Goal: Task Accomplishment & Management: Complete application form

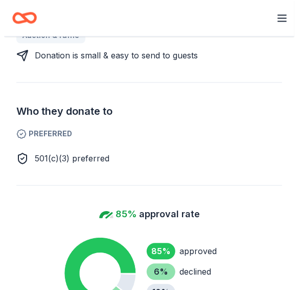
scroll to position [410, 0]
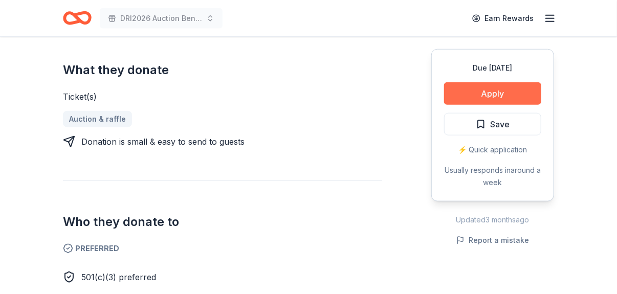
click at [290, 94] on button "Apply" at bounding box center [492, 93] width 97 height 23
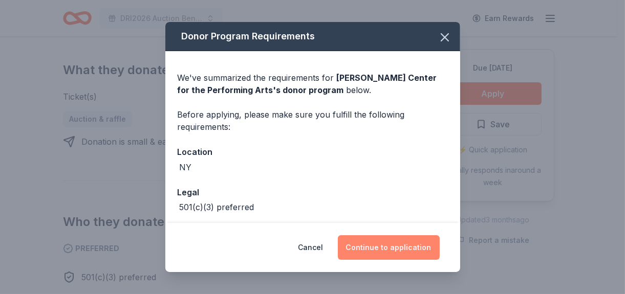
click at [290, 248] on button "Continue to application" at bounding box center [389, 247] width 102 height 25
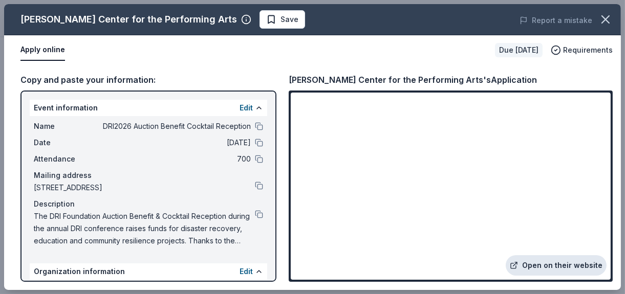
click at [290, 263] on link "Open on their website" at bounding box center [556, 265] width 101 height 20
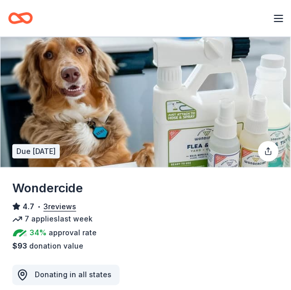
click at [171, 237] on div "34% approval rate" at bounding box center [145, 232] width 267 height 15
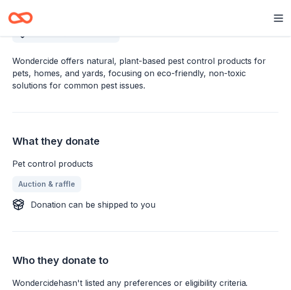
scroll to position [255, 0]
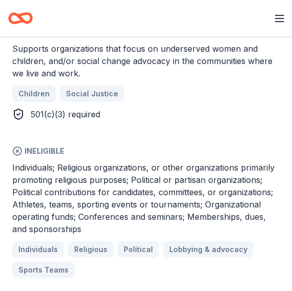
scroll to position [512, 0]
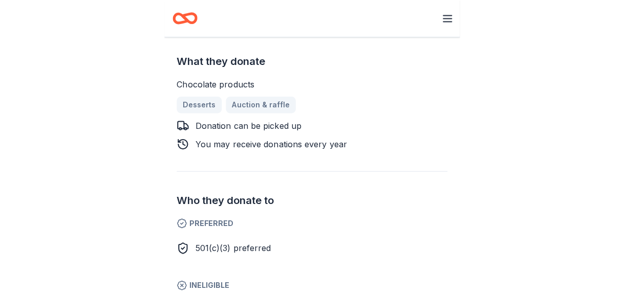
scroll to position [255, 0]
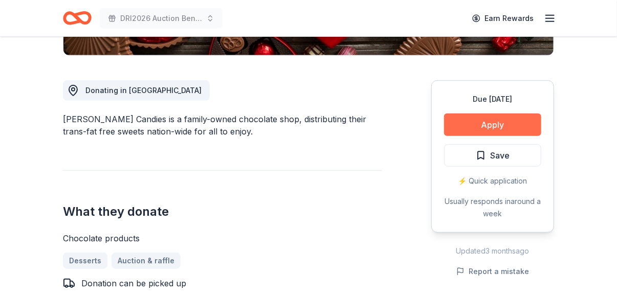
click at [292, 122] on button "Apply" at bounding box center [492, 125] width 97 height 23
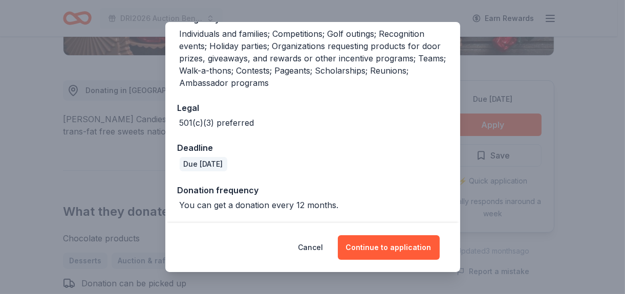
scroll to position [85, 0]
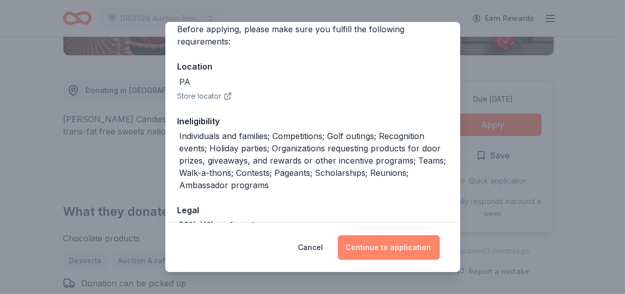
click at [292, 241] on button "Continue to application" at bounding box center [389, 247] width 102 height 25
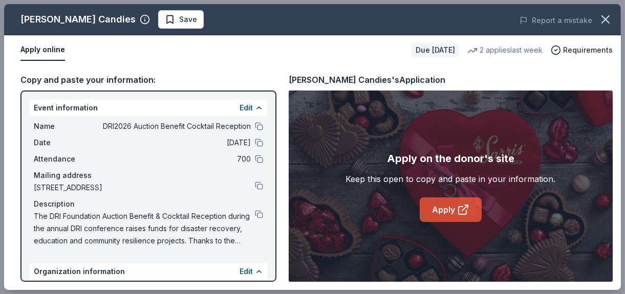
click at [292, 209] on link "Apply" at bounding box center [451, 210] width 62 height 25
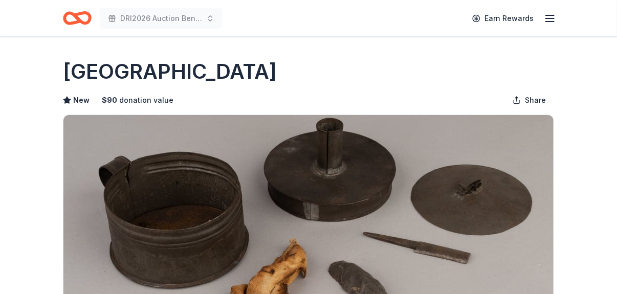
scroll to position [205, 0]
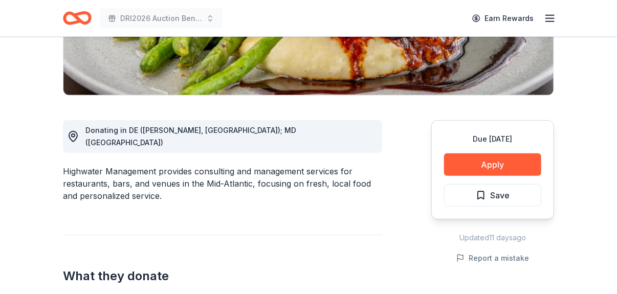
scroll to position [205, 0]
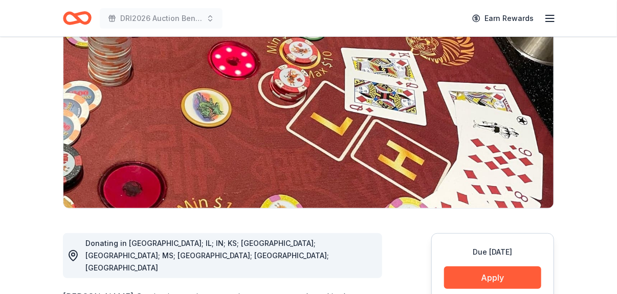
scroll to position [154, 0]
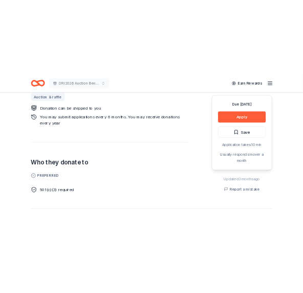
scroll to position [410, 0]
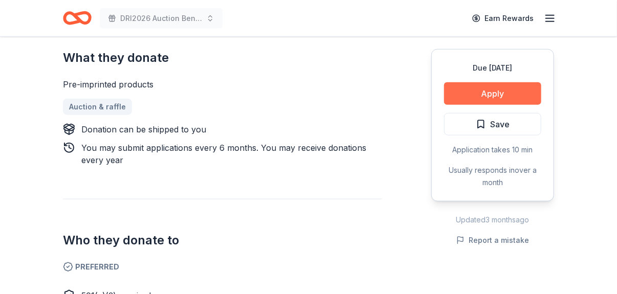
click at [510, 97] on button "Apply" at bounding box center [492, 93] width 97 height 23
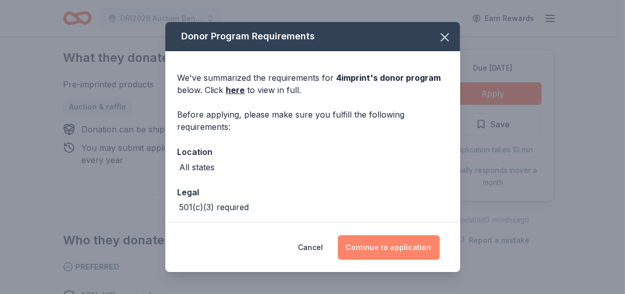
click at [393, 249] on button "Continue to application" at bounding box center [389, 247] width 102 height 25
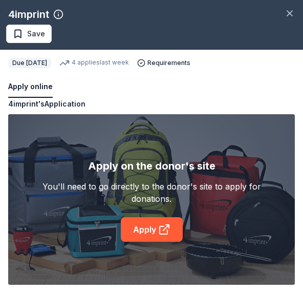
drag, startPoint x: 170, startPoint y: 90, endPoint x: 158, endPoint y: 89, distance: 11.8
click at [170, 90] on div "Apply online" at bounding box center [151, 86] width 287 height 21
click at [40, 84] on button "Apply online" at bounding box center [30, 86] width 45 height 21
click at [149, 211] on div "Apply on the donor's site You'll need to go directly to the donor's site to app…" at bounding box center [151, 200] width 229 height 84
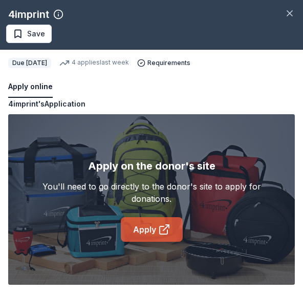
click at [143, 228] on link "Apply" at bounding box center [152, 229] width 62 height 25
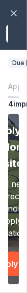
click at [15, 74] on div "Apply online Due in 120 days 4 applies last week Requirements" at bounding box center [13, 74] width 27 height 48
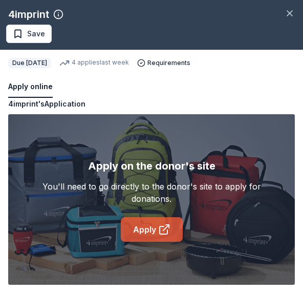
click at [160, 221] on link "Apply" at bounding box center [152, 229] width 62 height 25
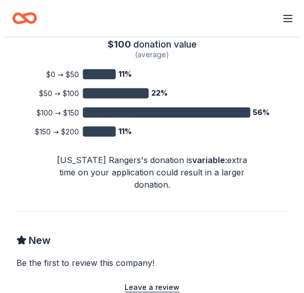
scroll to position [665, 0]
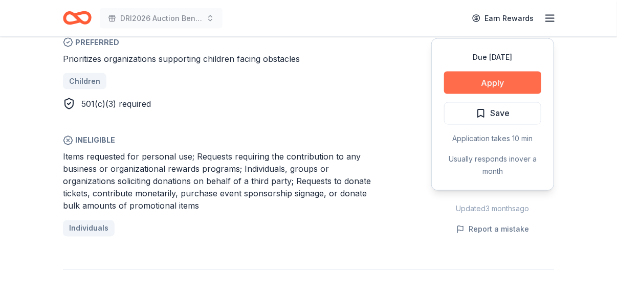
click at [295, 79] on button "Apply" at bounding box center [492, 83] width 97 height 23
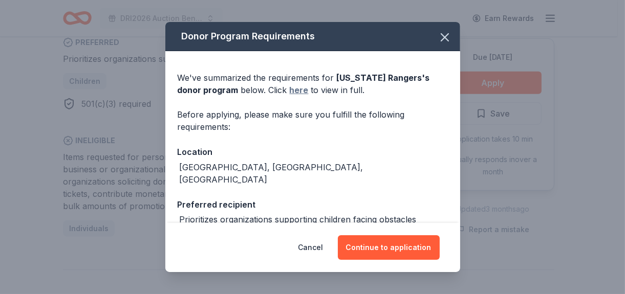
click at [295, 93] on link "here" at bounding box center [299, 90] width 19 height 12
